Goal: Task Accomplishment & Management: Manage account settings

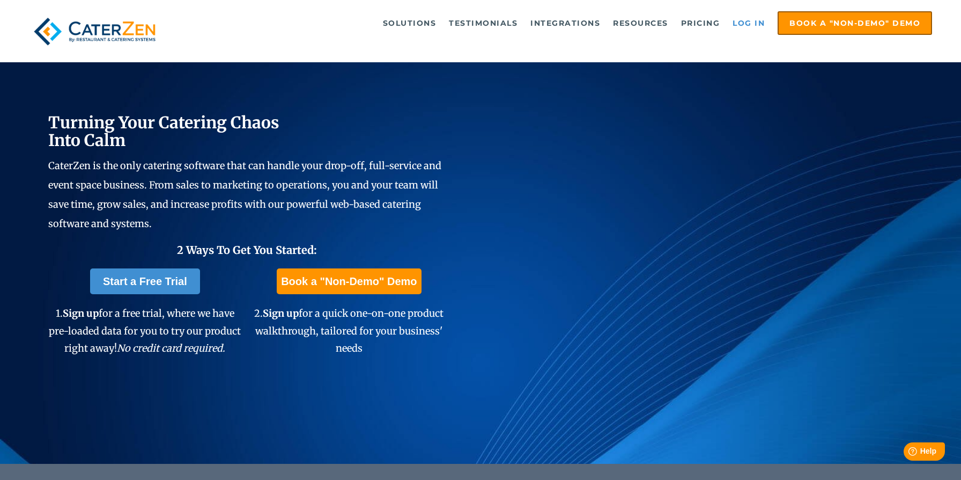
click at [754, 27] on link "Log in" at bounding box center [748, 22] width 43 height 21
click at [747, 21] on link "Log in" at bounding box center [748, 22] width 43 height 21
click at [744, 21] on link "Log in" at bounding box center [748, 22] width 43 height 21
